Goal: Transaction & Acquisition: Purchase product/service

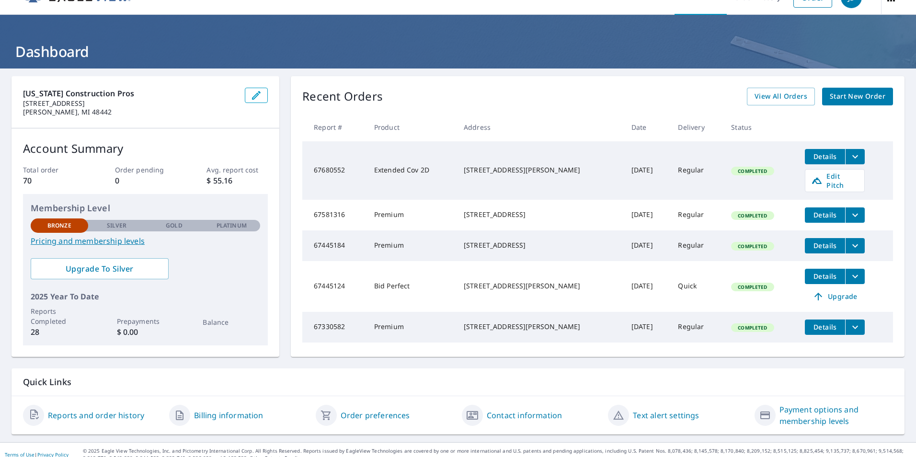
scroll to position [31, 0]
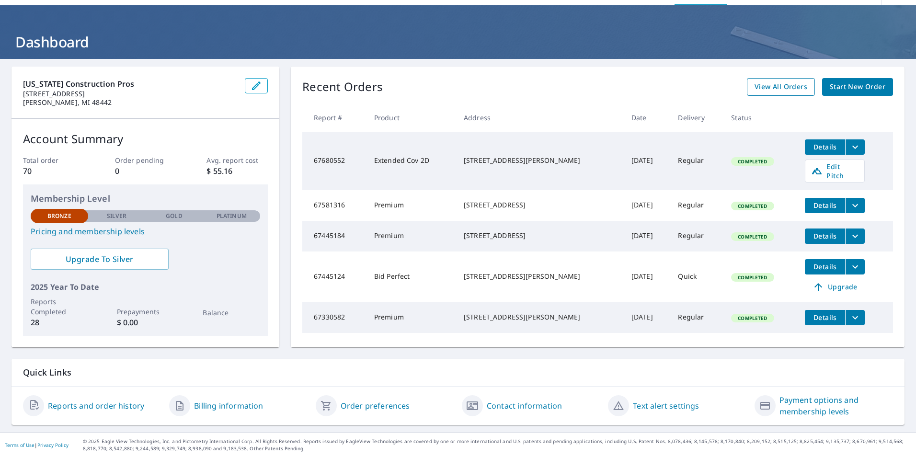
click at [771, 86] on span "View All Orders" at bounding box center [780, 87] width 53 height 12
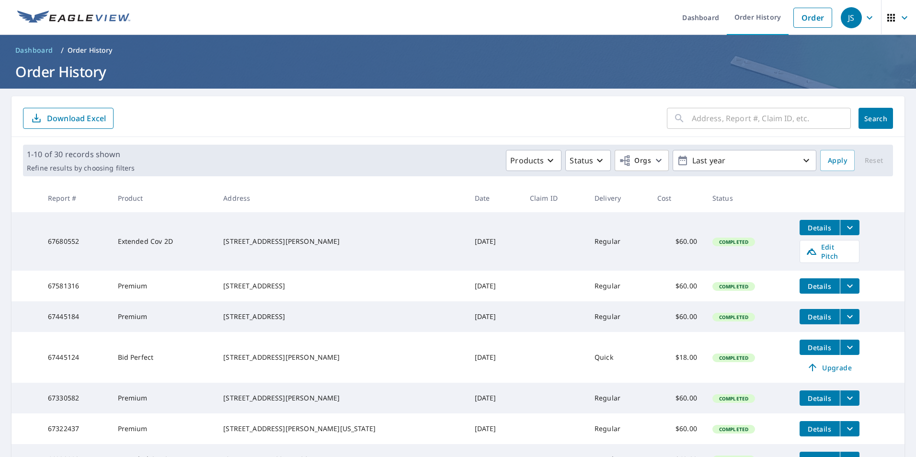
click at [38, 47] on span "Dashboard" at bounding box center [34, 51] width 38 height 10
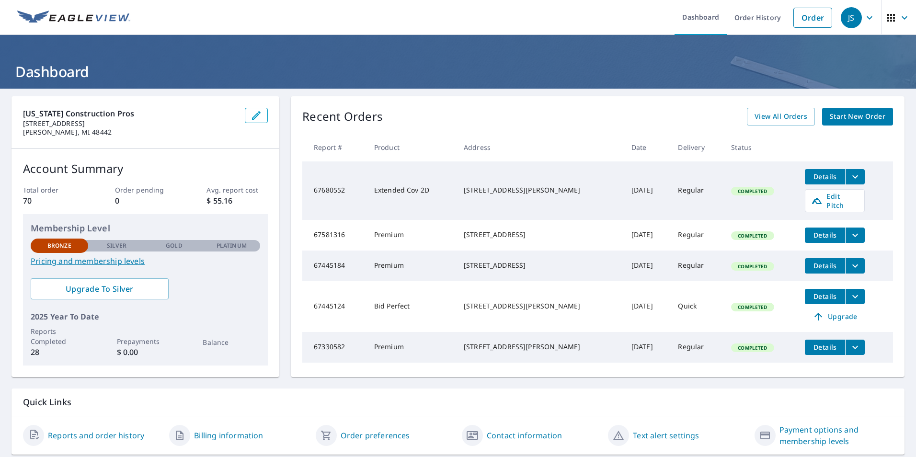
click at [846, 119] on span "Start New Order" at bounding box center [858, 117] width 56 height 12
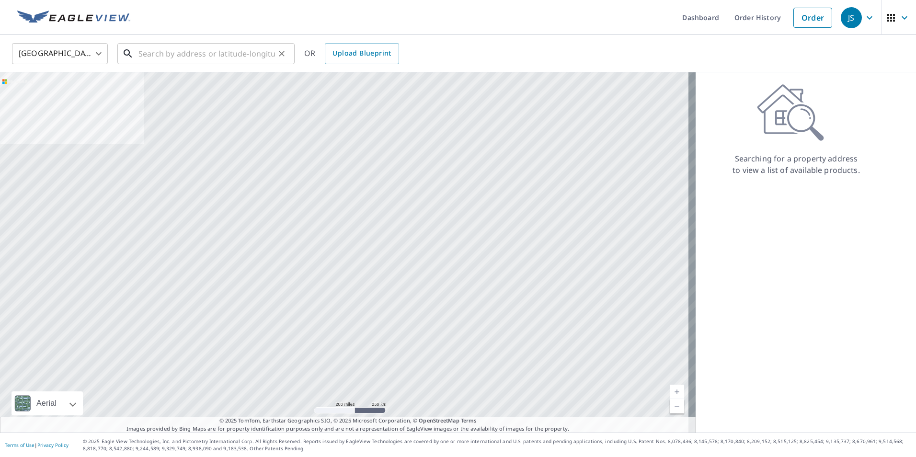
click at [171, 56] on input "text" at bounding box center [206, 53] width 137 height 27
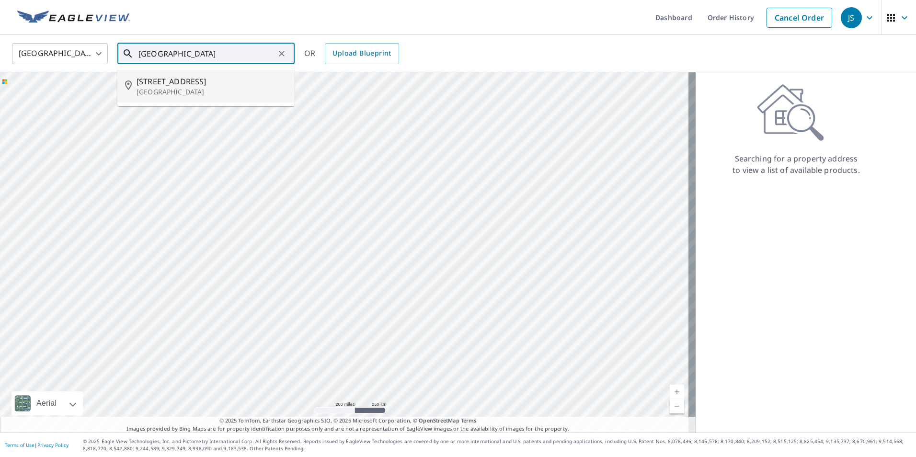
click at [161, 79] on span "[STREET_ADDRESS]" at bounding box center [212, 81] width 150 height 11
type input "[STREET_ADDRESS][PERSON_NAME]"
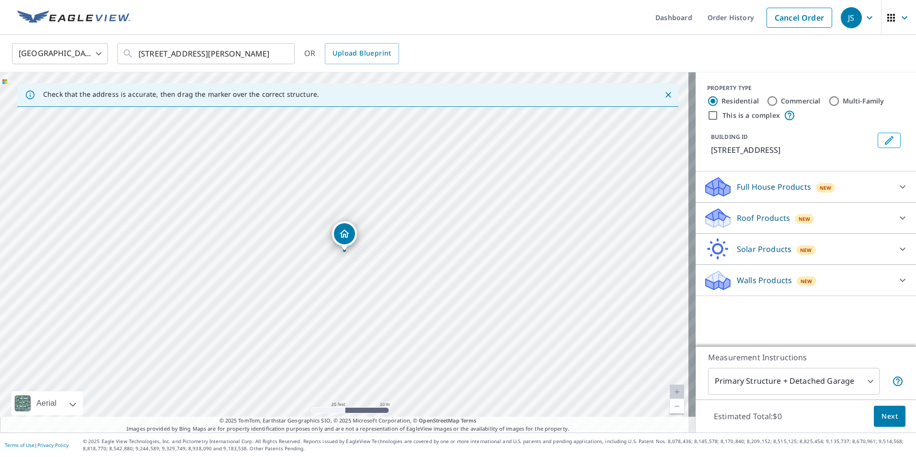
click at [785, 212] on div "Roof Products New" at bounding box center [797, 218] width 188 height 23
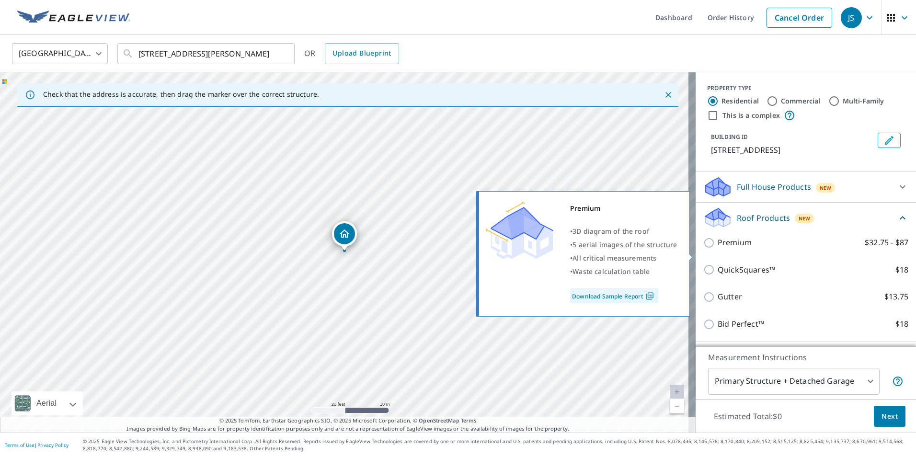
click at [718, 249] on p "Premium" at bounding box center [735, 243] width 34 height 12
click at [711, 249] on input "Premium $32.75 - $87" at bounding box center [710, 242] width 14 height 11
checkbox input "true"
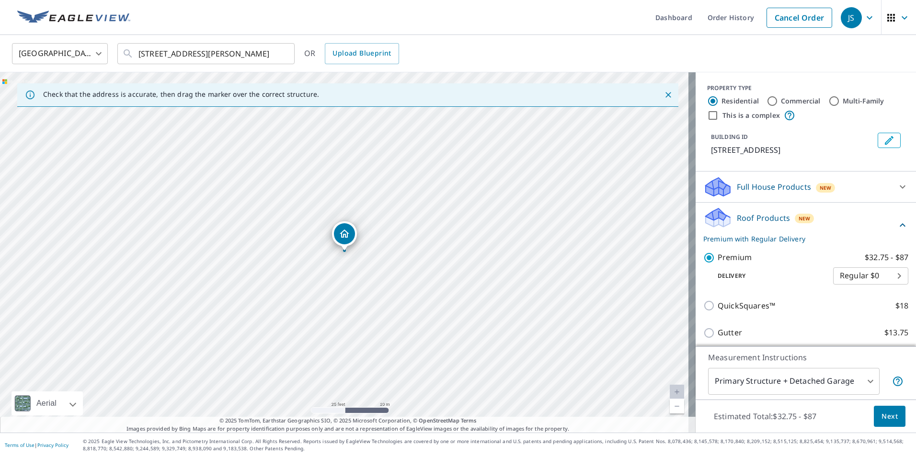
click at [881, 413] on span "Next" at bounding box center [889, 417] width 16 height 12
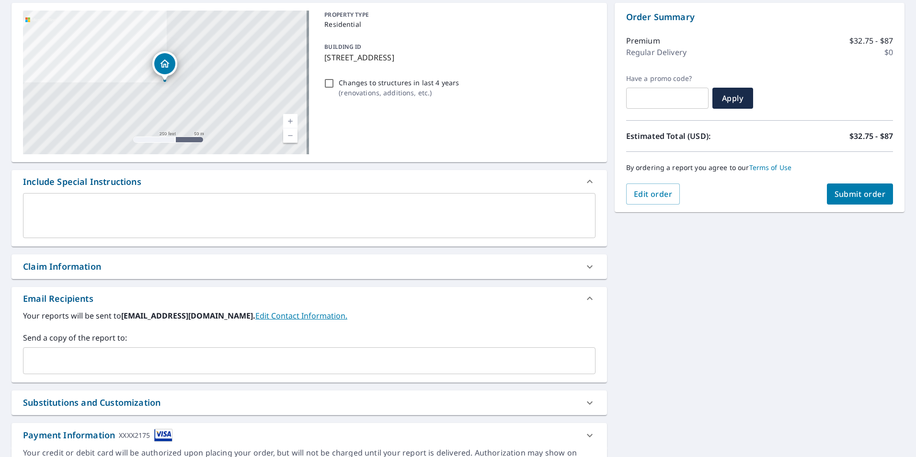
scroll to position [96, 0]
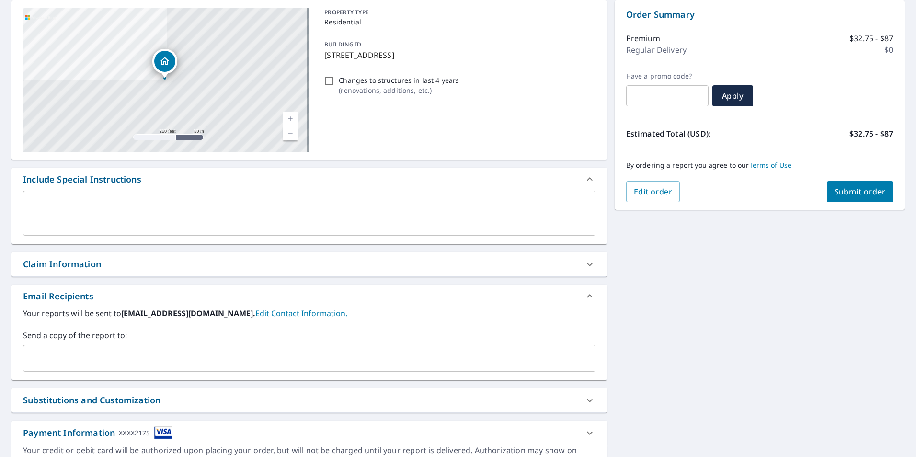
click at [81, 358] on input "text" at bounding box center [301, 358] width 549 height 18
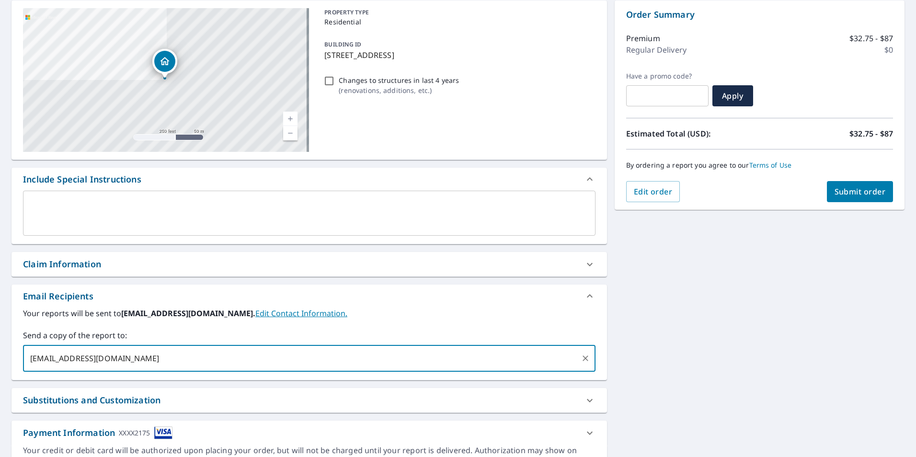
type input "[EMAIL_ADDRESS][DOMAIN_NAME]"
drag, startPoint x: 752, startPoint y: 329, endPoint x: 748, endPoint y: 327, distance: 4.9
click at [752, 330] on div "[STREET_ADDRESS][PERSON_NAME] Aerial Road A standard road map Aerial A detailed…" at bounding box center [458, 238] width 916 height 490
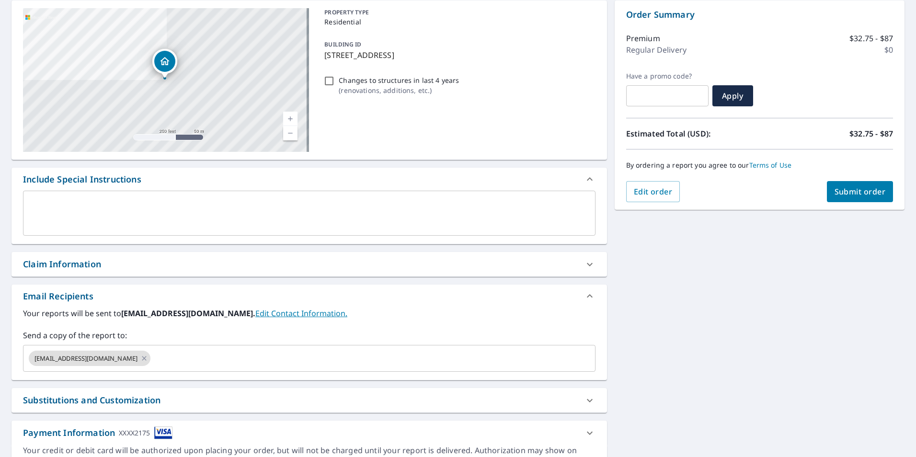
click at [847, 188] on span "Submit order" at bounding box center [859, 191] width 51 height 11
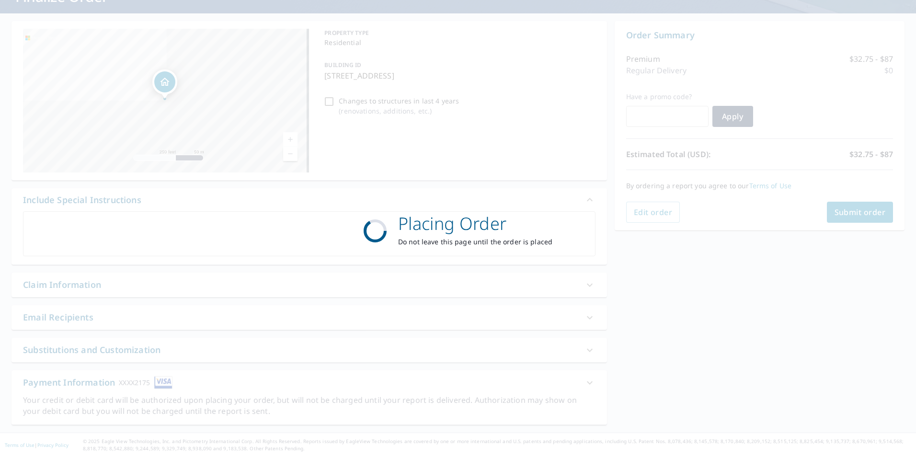
scroll to position [75, 0]
